Goal: Task Accomplishment & Management: Use online tool/utility

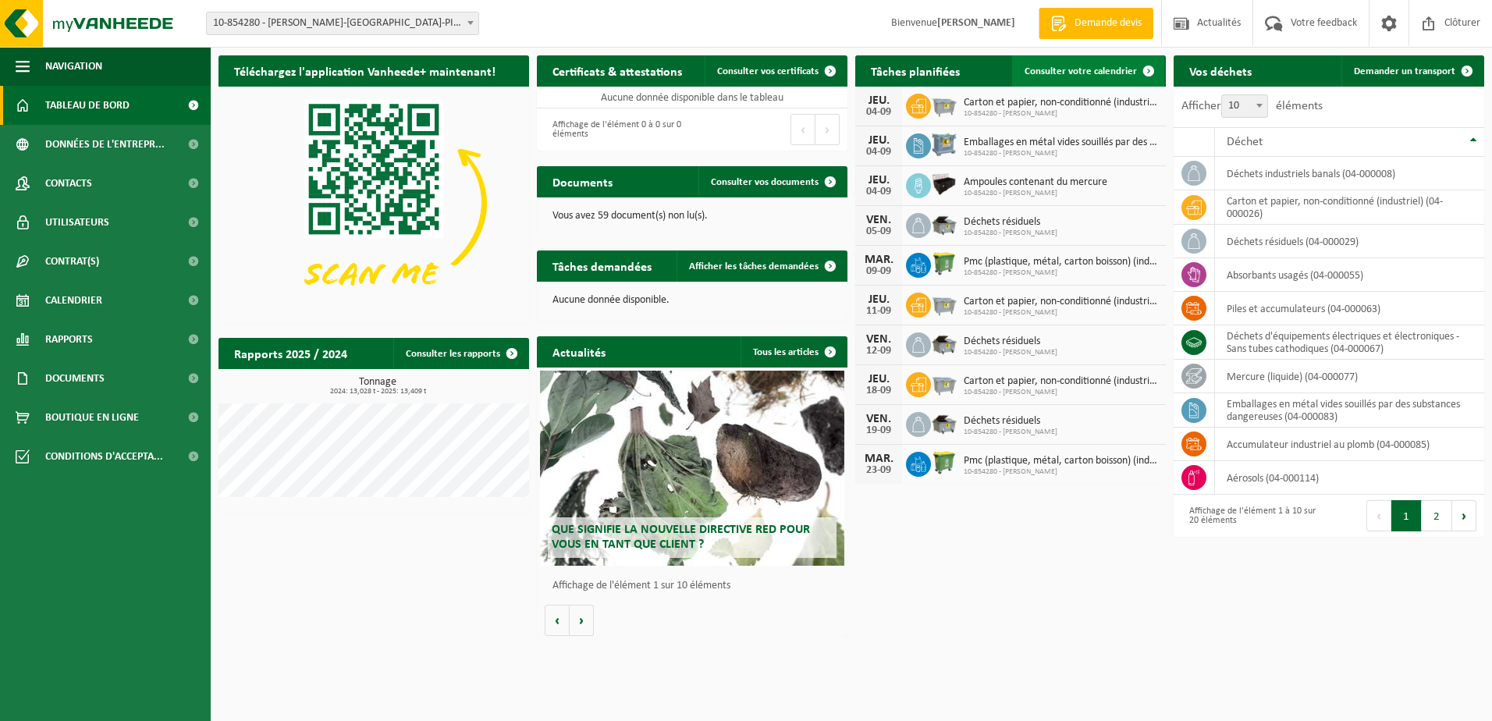
click at [1107, 66] on span "Consulter votre calendrier" at bounding box center [1081, 71] width 112 height 10
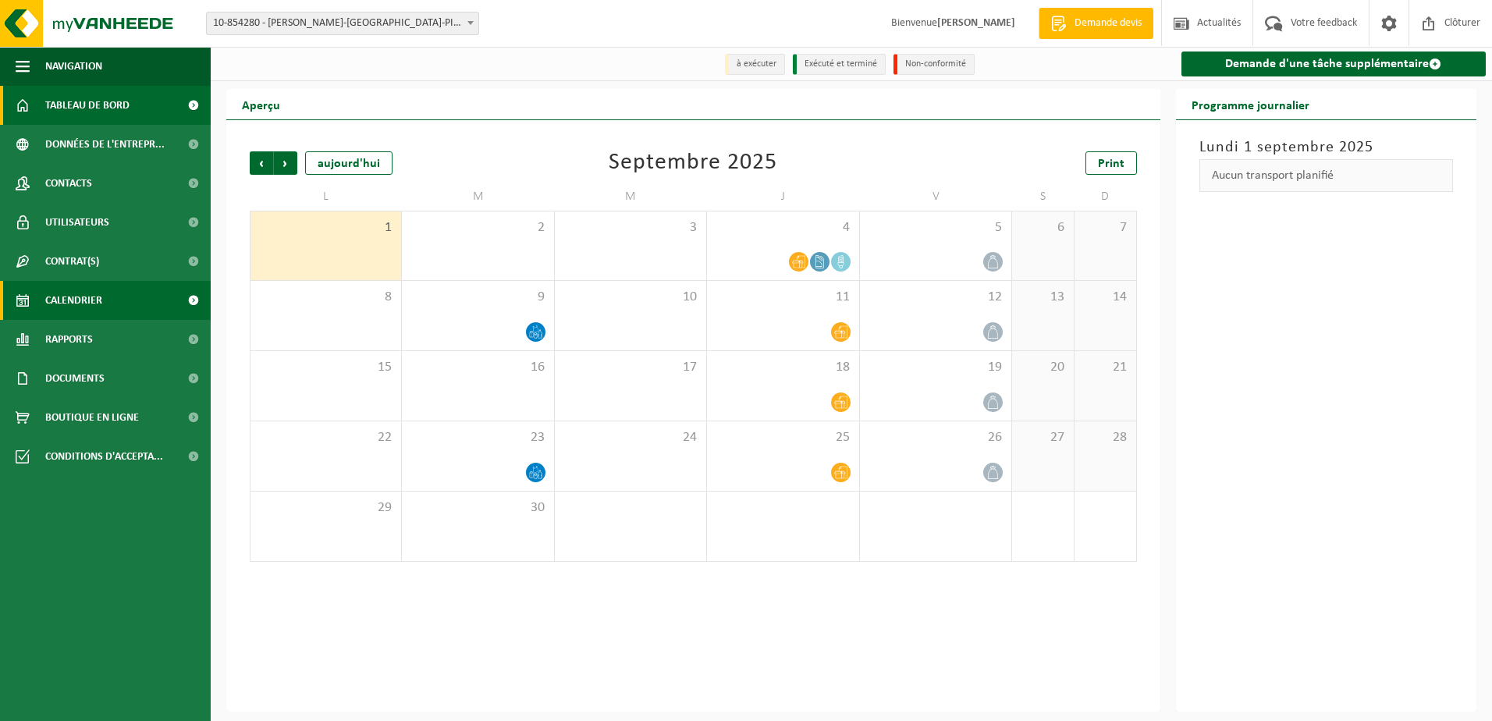
click at [84, 108] on span "Tableau de bord" at bounding box center [87, 105] width 84 height 39
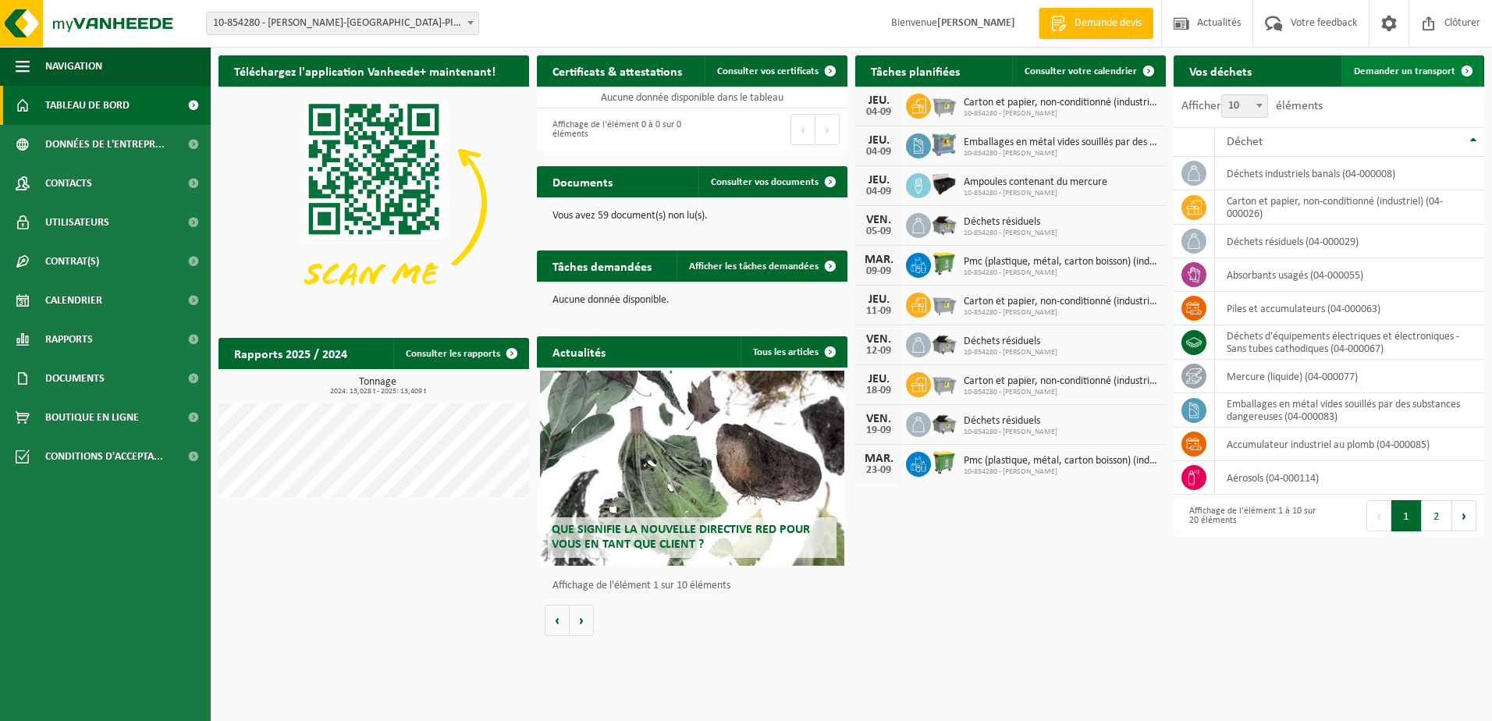
click at [1397, 73] on span "Demander un transport" at bounding box center [1404, 71] width 101 height 10
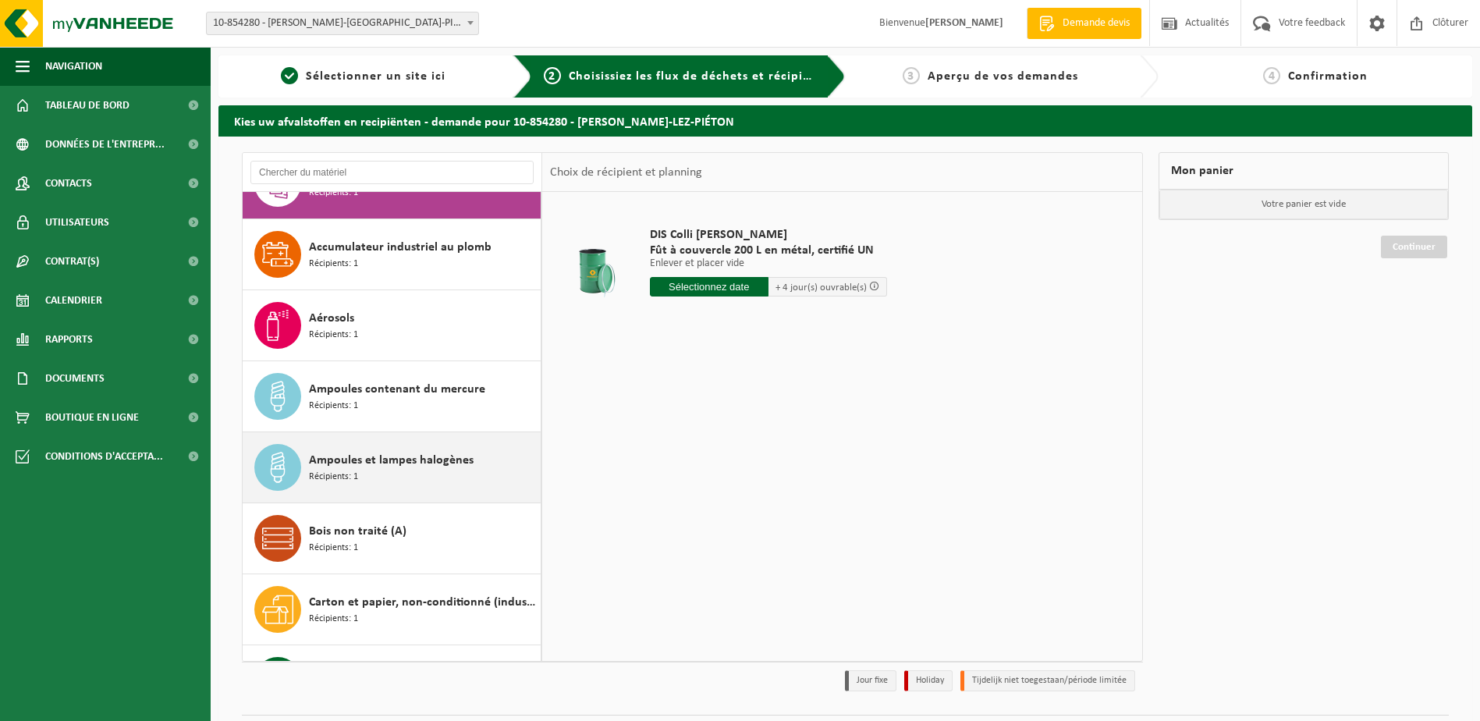
scroll to position [78, 0]
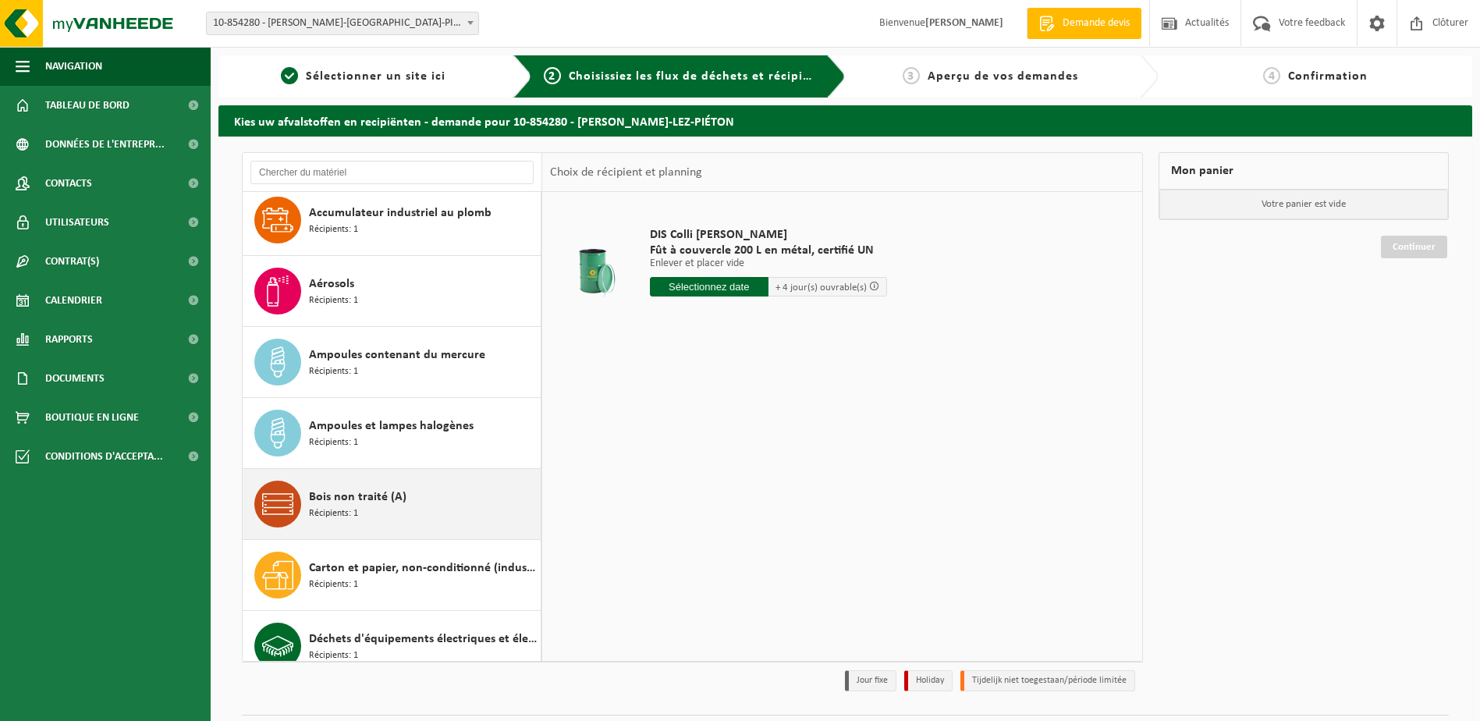
click at [401, 517] on div "Bois non traité (A) Récipients: 1" at bounding box center [423, 504] width 228 height 47
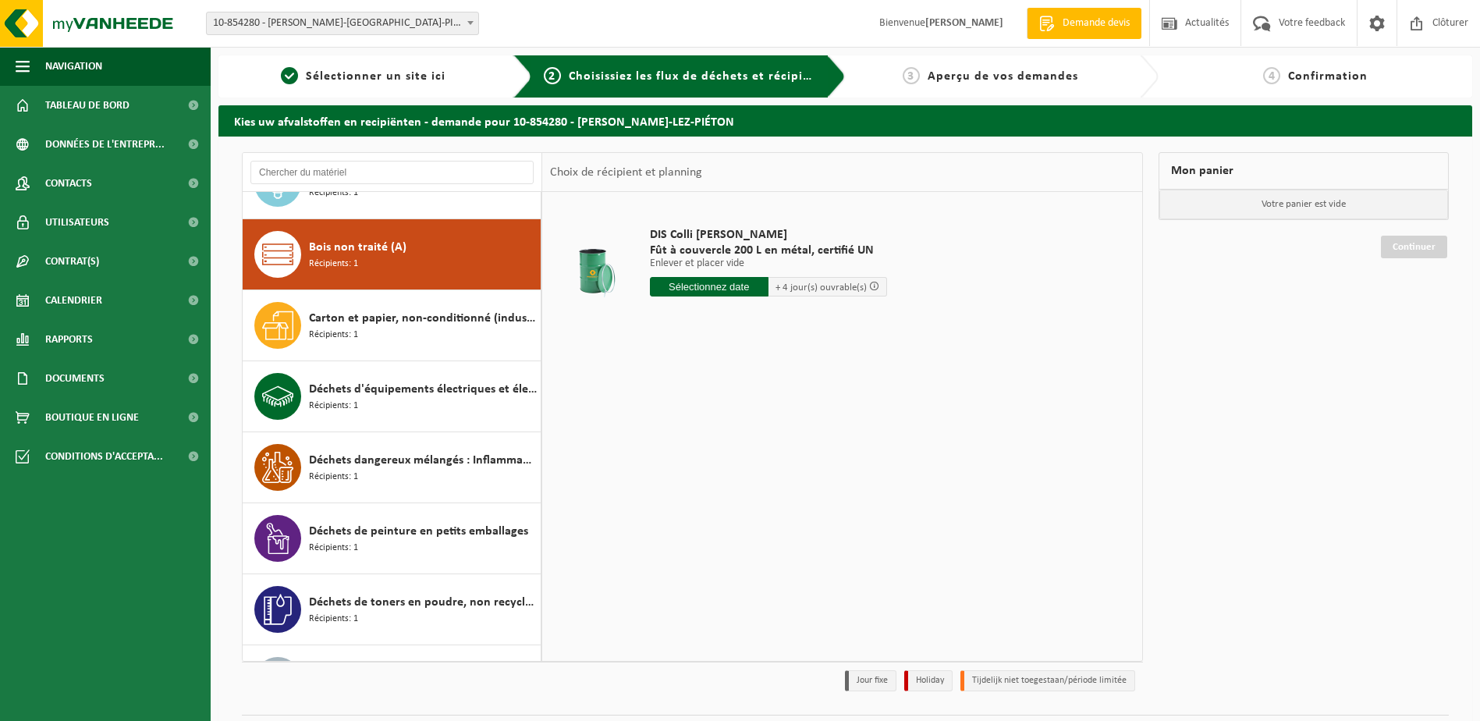
scroll to position [355, 0]
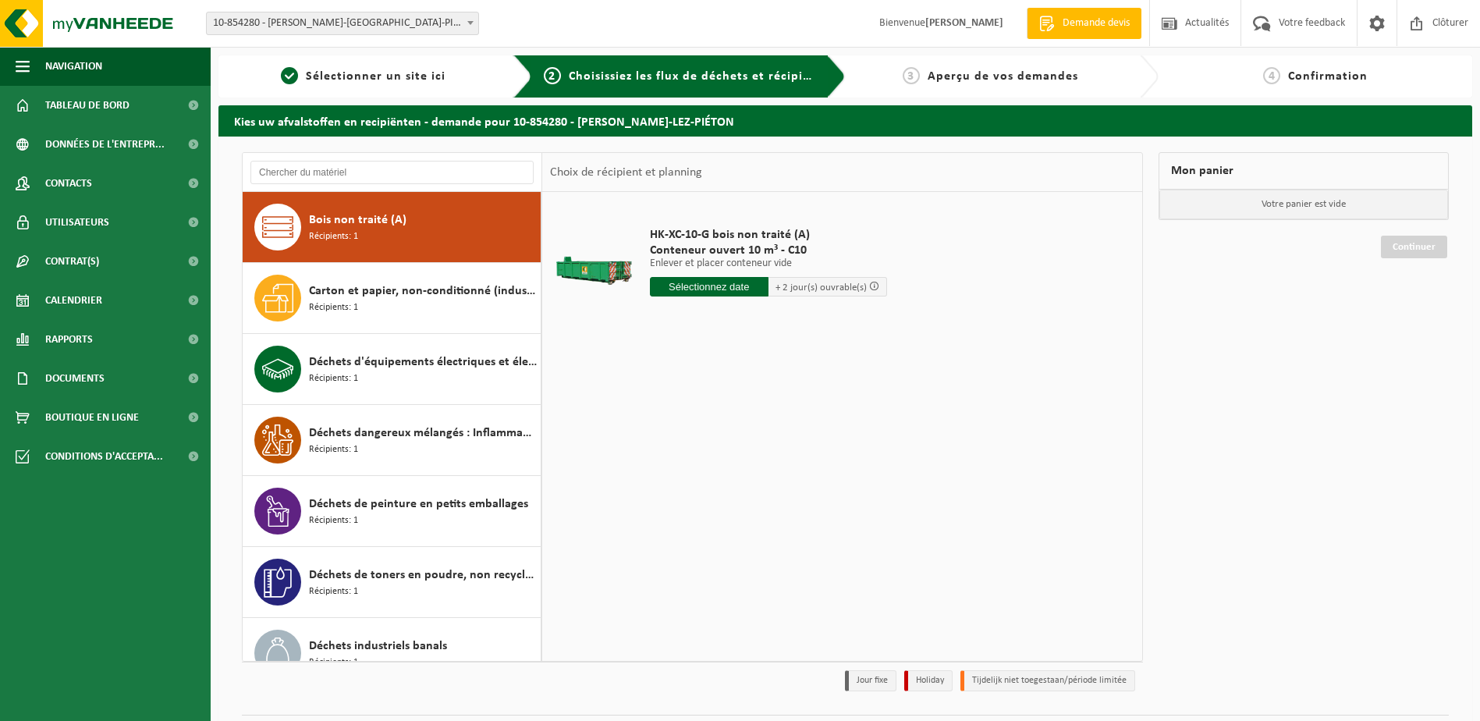
click at [727, 289] on input "text" at bounding box center [709, 287] width 119 height 20
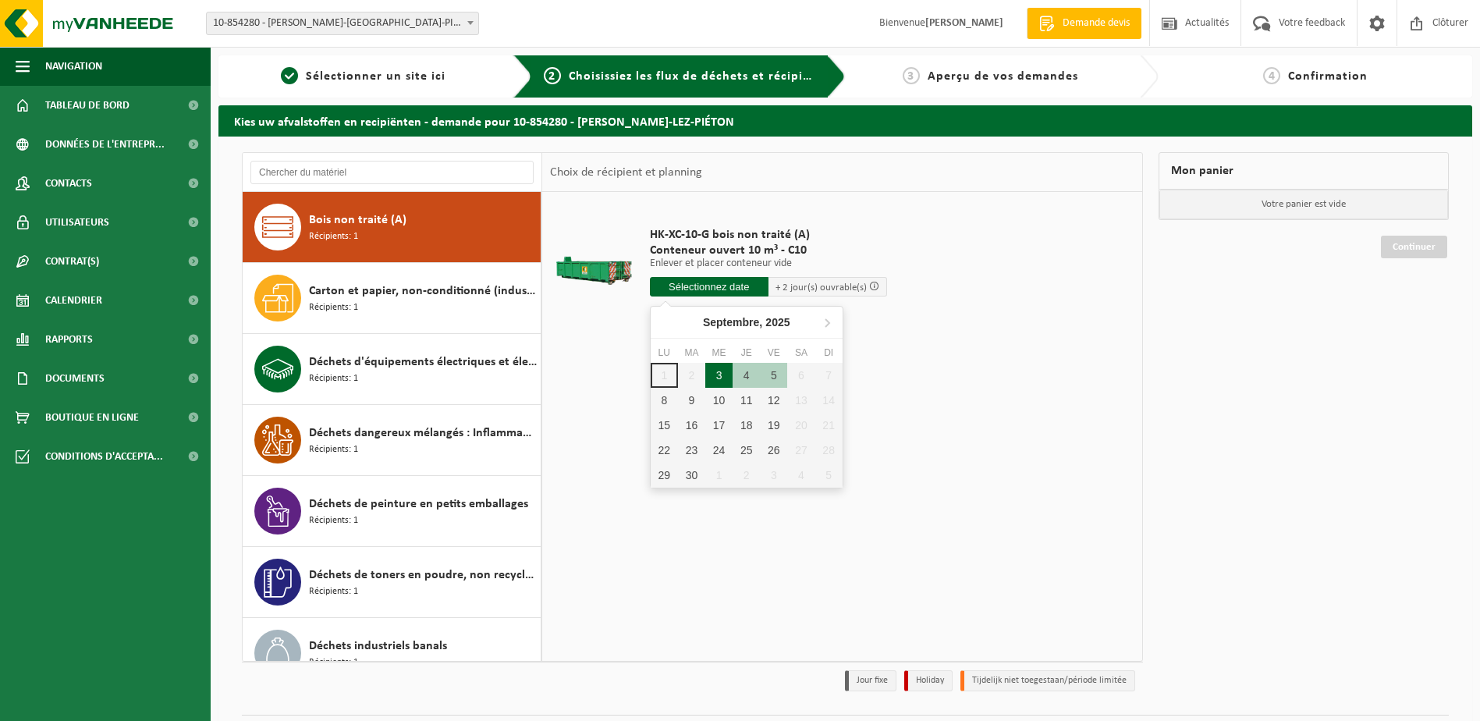
click at [715, 377] on div "3" at bounding box center [718, 375] width 27 height 25
type input "à partir de 2025-09-03"
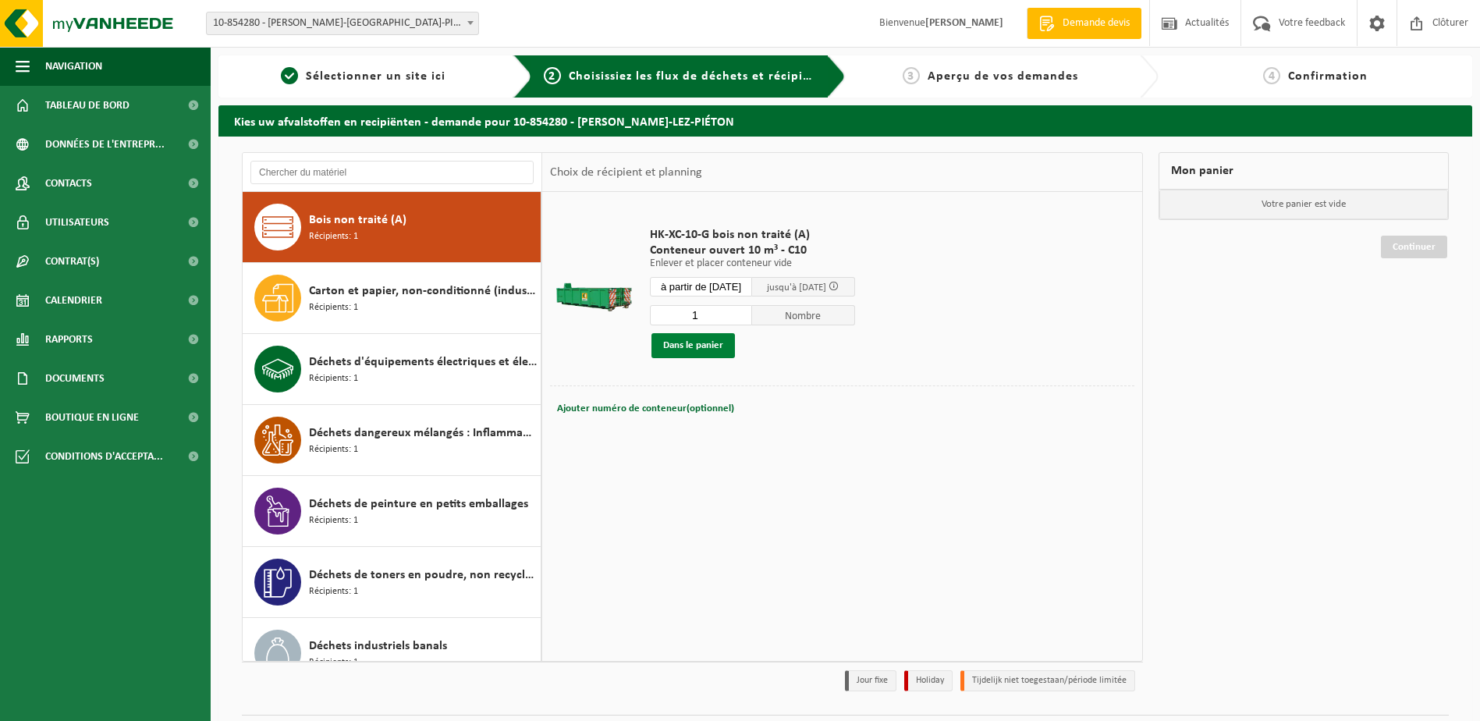
click at [712, 346] on button "Dans le panier" at bounding box center [694, 345] width 84 height 25
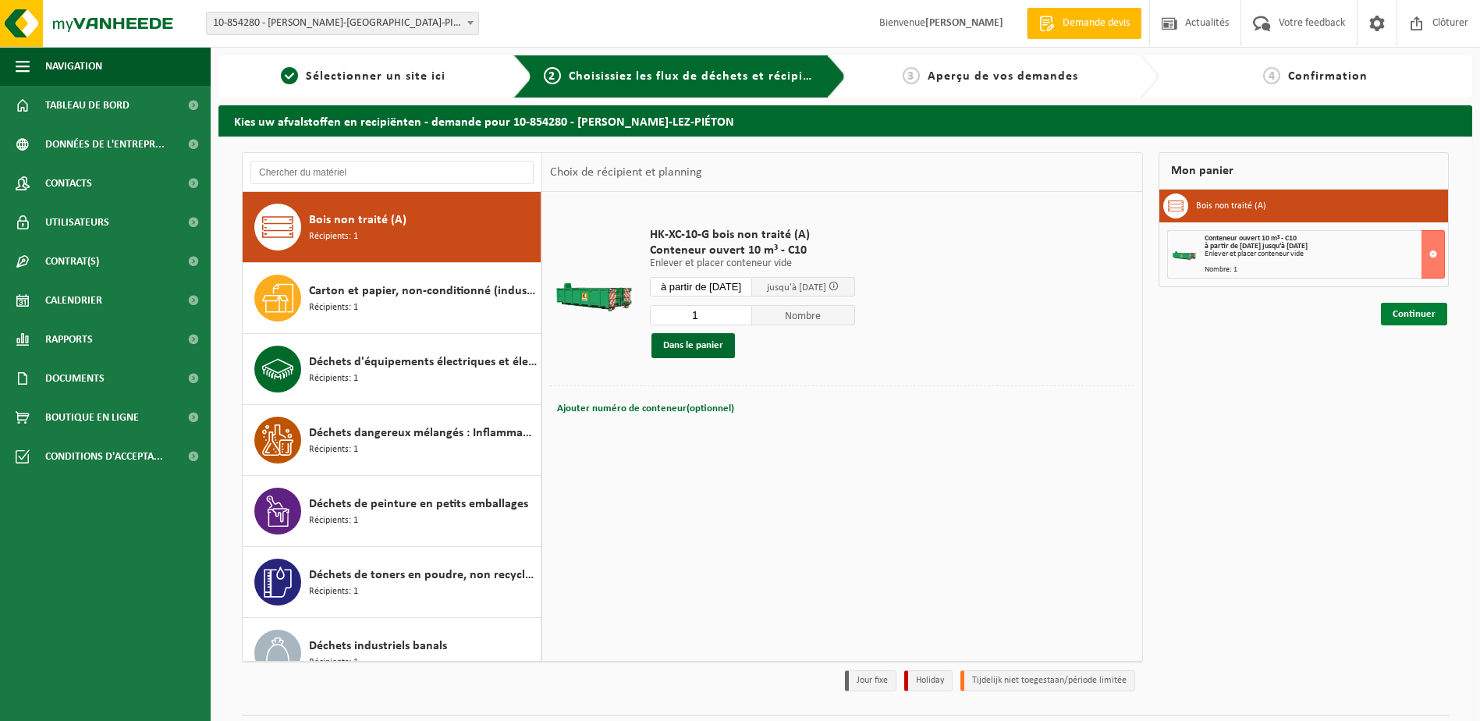
click at [1420, 317] on link "Continuer" at bounding box center [1414, 314] width 66 height 23
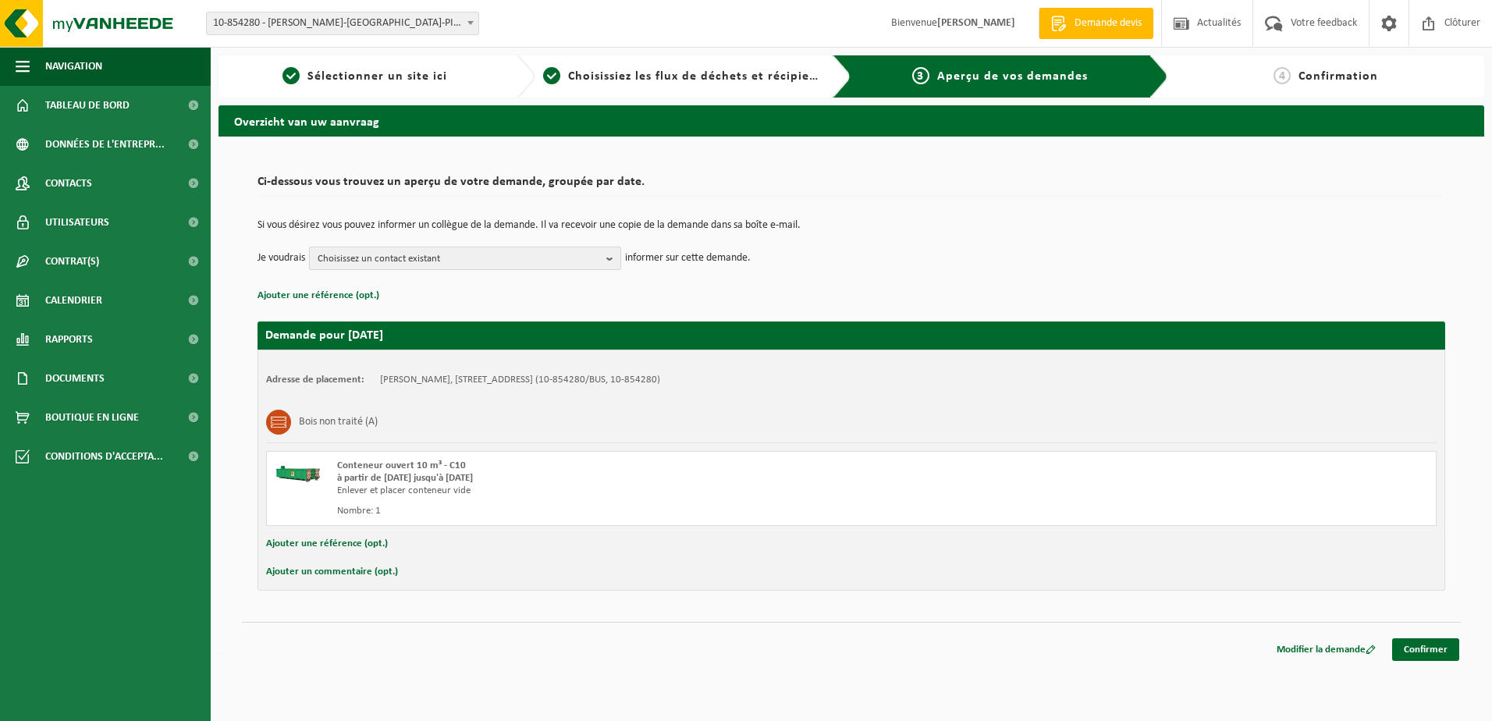
click at [609, 257] on b "button" at bounding box center [613, 258] width 14 height 22
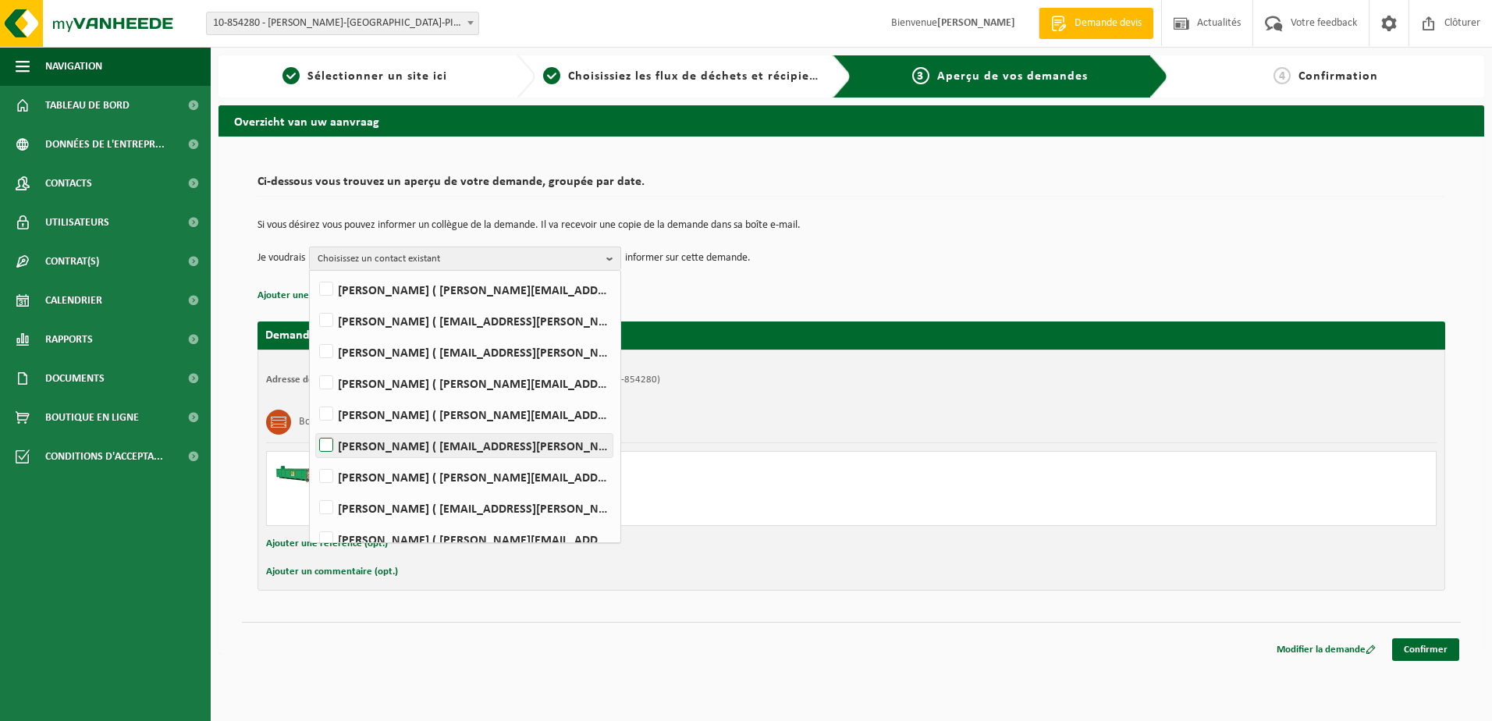
scroll to position [71, 0]
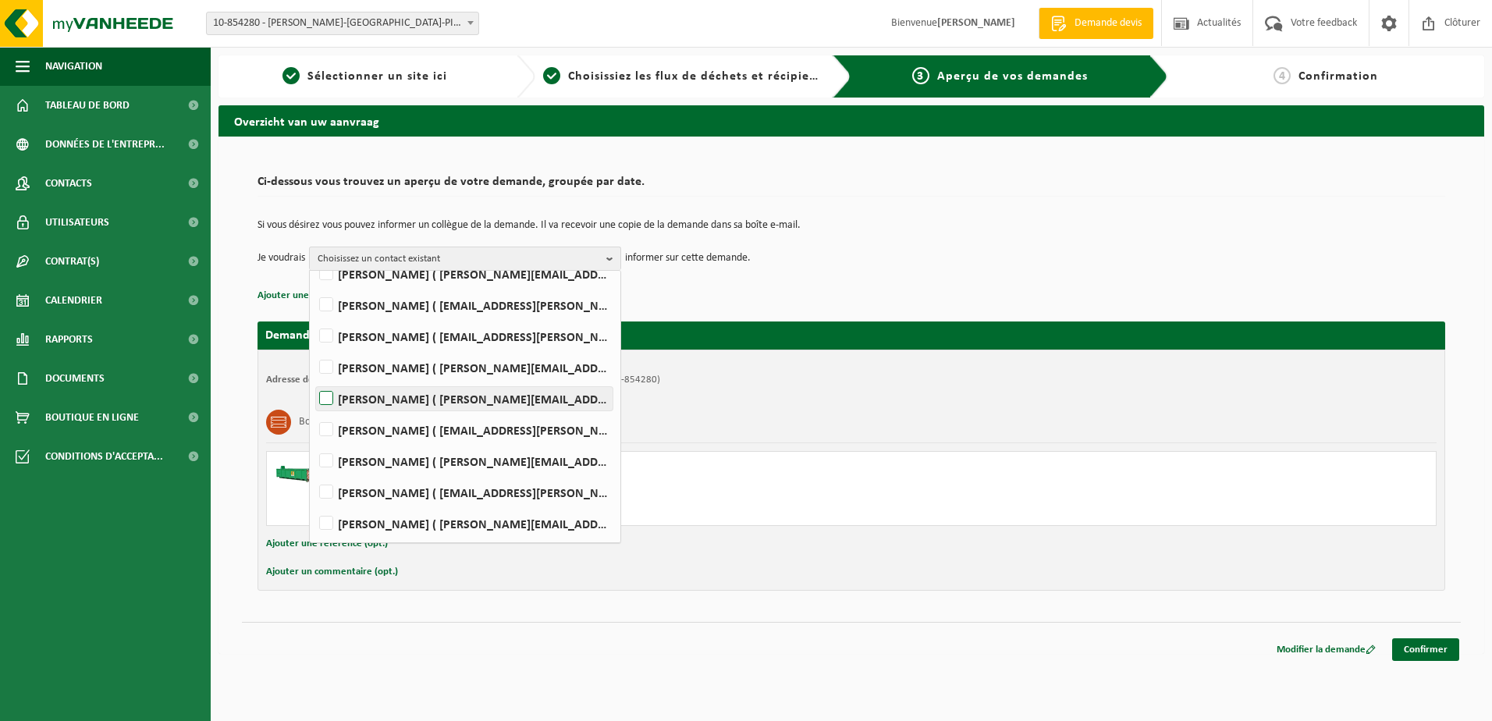
click at [321, 401] on label "[PERSON_NAME] ( [PERSON_NAME][EMAIL_ADDRESS][PERSON_NAME][DOMAIN_NAME] )" at bounding box center [464, 398] width 297 height 23
click at [314, 379] on input "[PERSON_NAME] ( [PERSON_NAME][EMAIL_ADDRESS][PERSON_NAME][DOMAIN_NAME] )" at bounding box center [313, 378] width 1 height 1
checkbox input "true"
click at [1421, 652] on link "Confirmer" at bounding box center [1425, 649] width 67 height 23
